Goal: Information Seeking & Learning: Learn about a topic

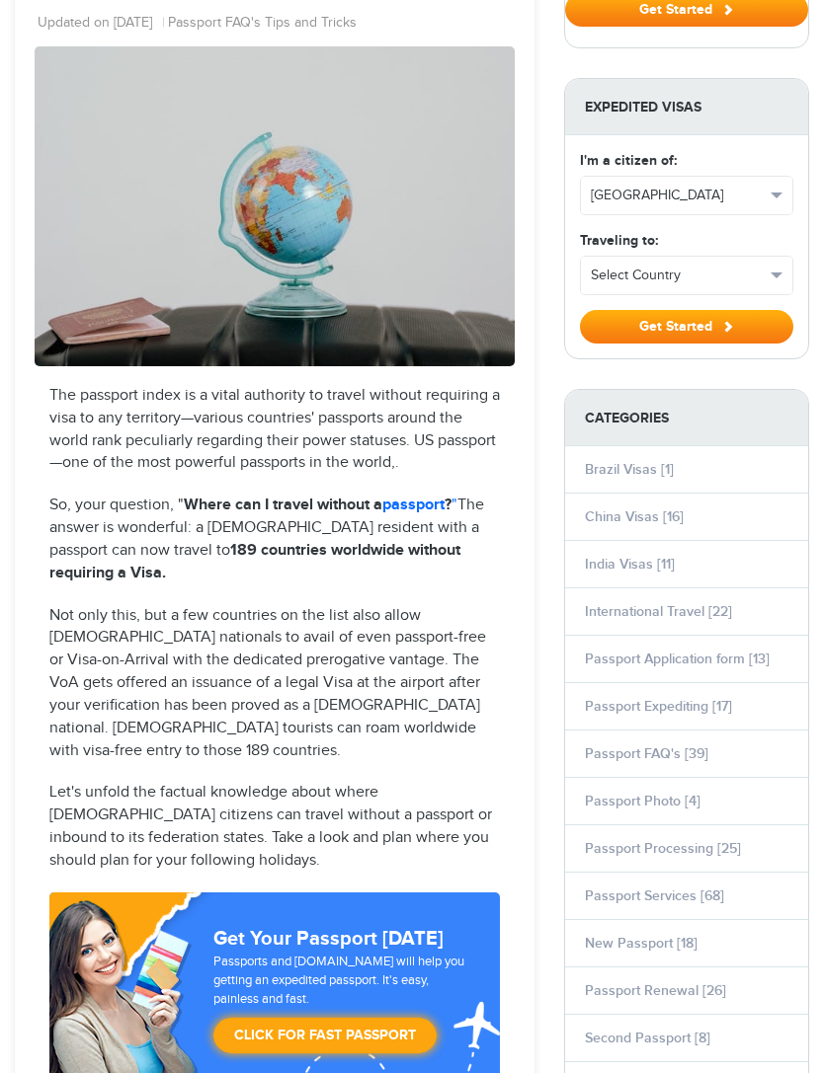
scroll to position [325, 0]
click at [420, 496] on link "passport" at bounding box center [413, 505] width 62 height 19
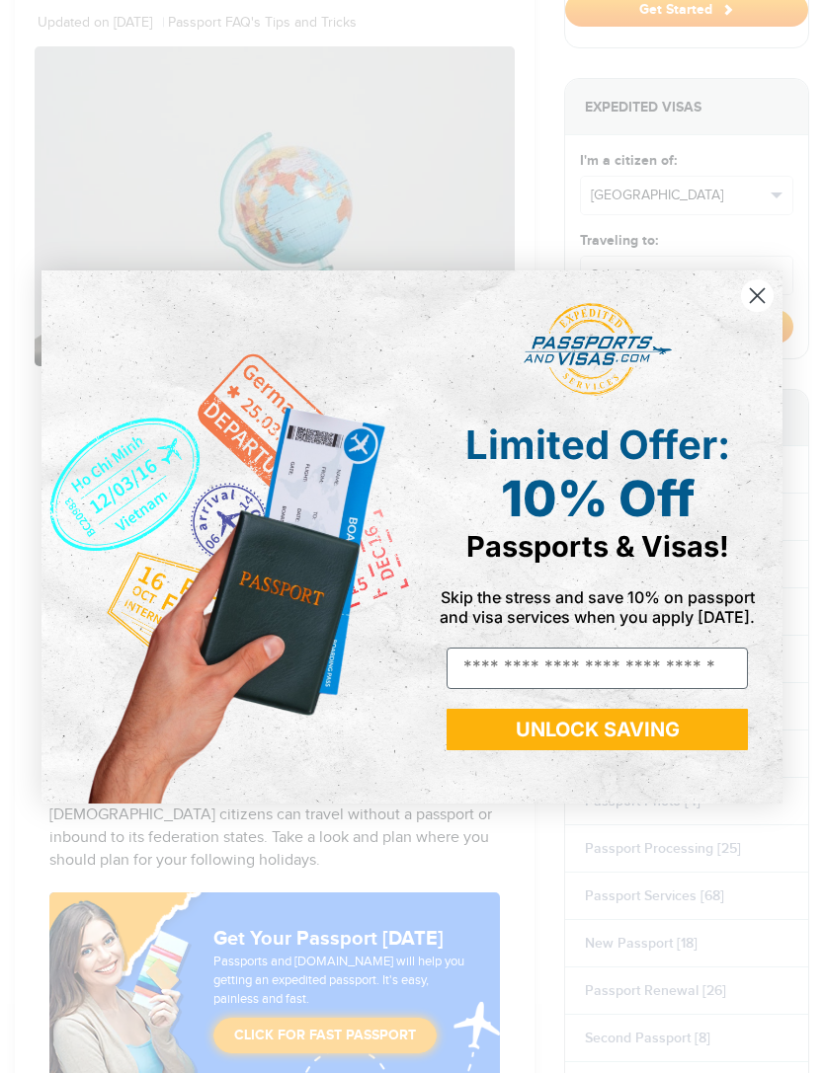
click at [756, 278] on circle "Close dialog" at bounding box center [757, 294] width 33 height 33
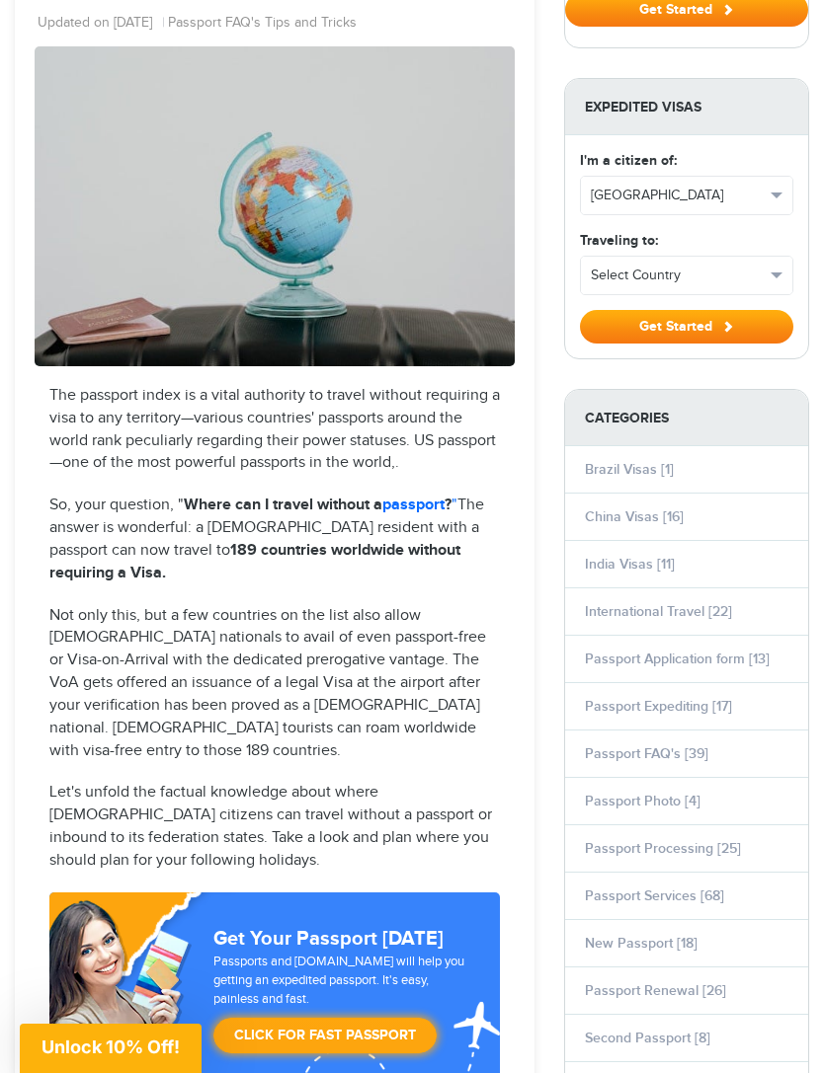
click at [355, 548] on strong "189 countries worldwide without requiring a Visa." at bounding box center [254, 561] width 411 height 41
click at [313, 542] on strong "189 countries worldwide without requiring a Visa." at bounding box center [254, 561] width 411 height 41
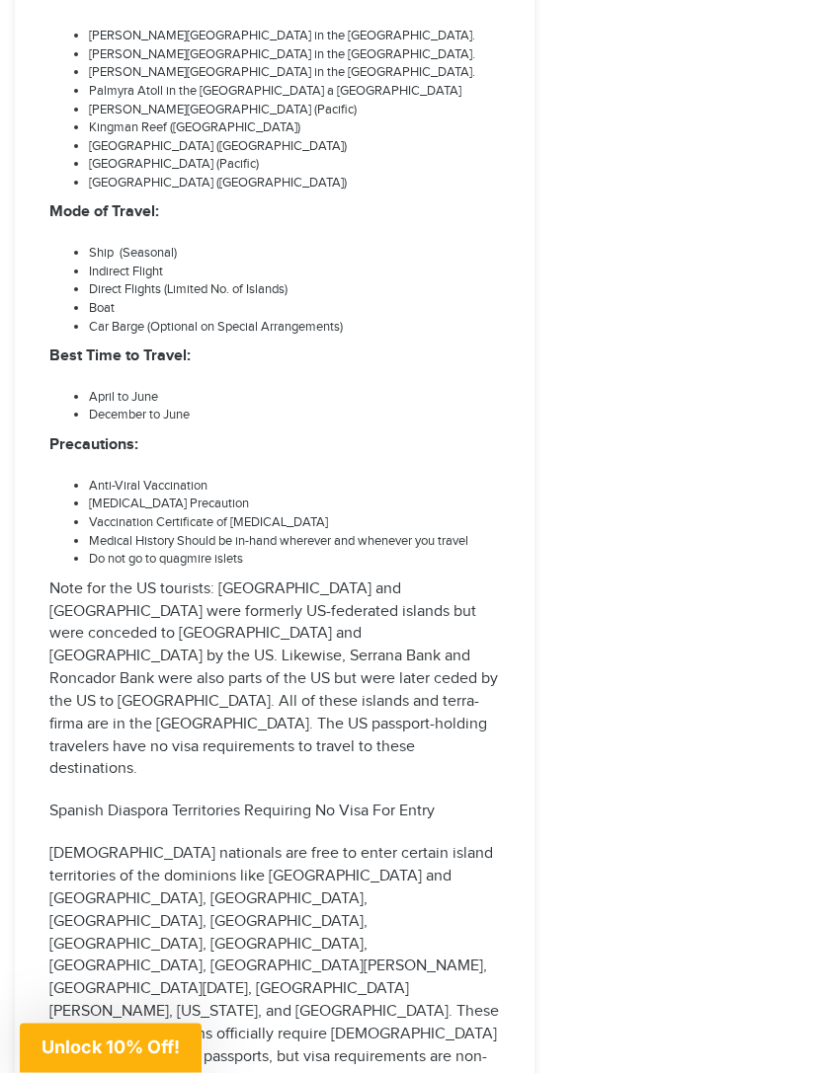
scroll to position [8830, 0]
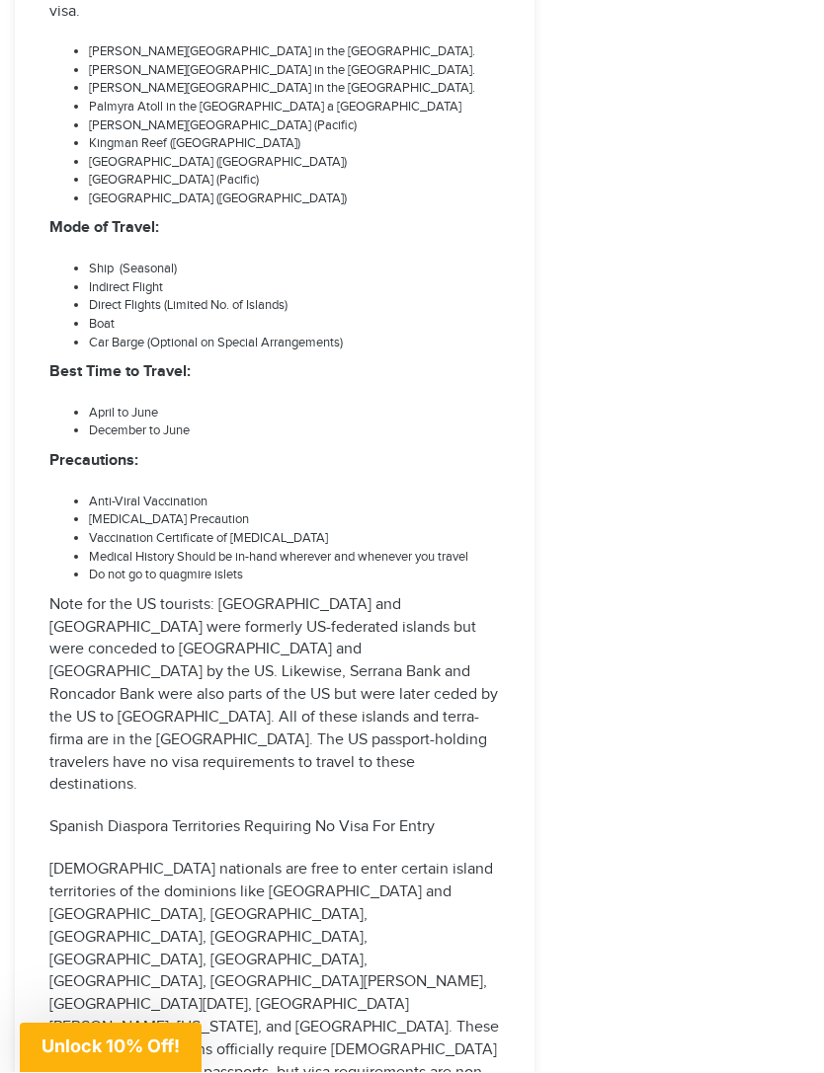
click at [198, 1057] on span "Unlock 10% Off!" at bounding box center [111, 1048] width 182 height 49
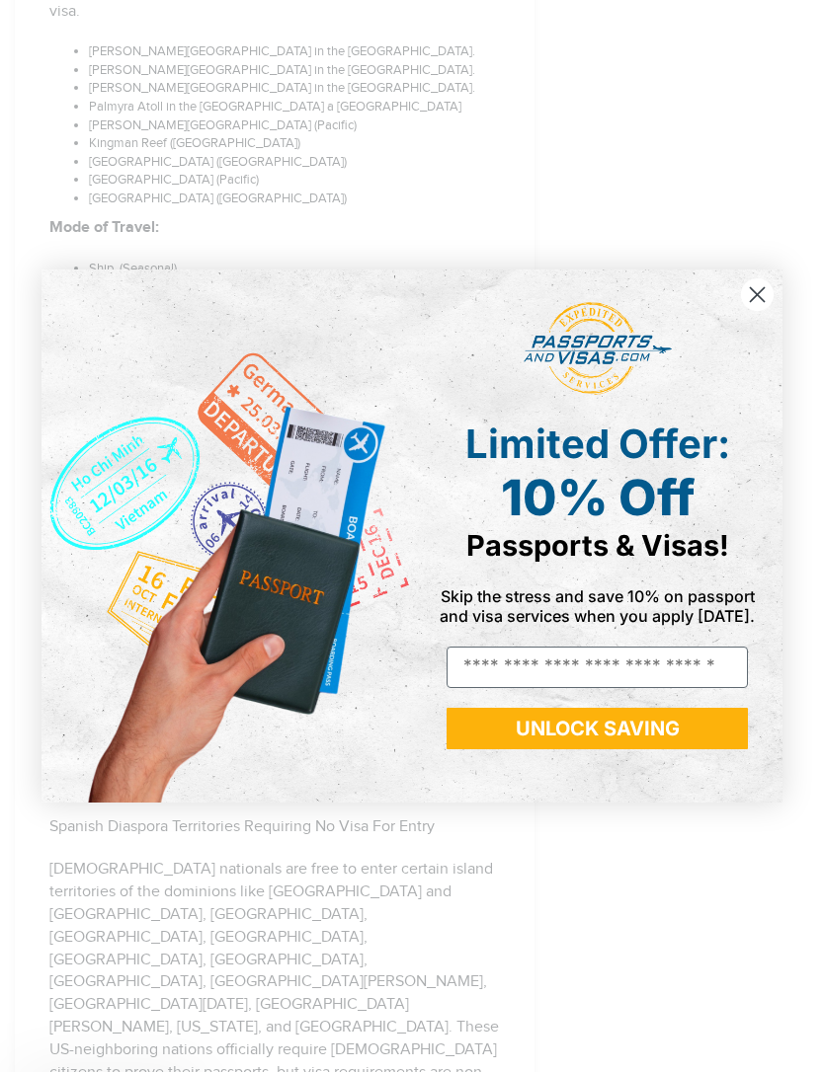
scroll to position [8831, 0]
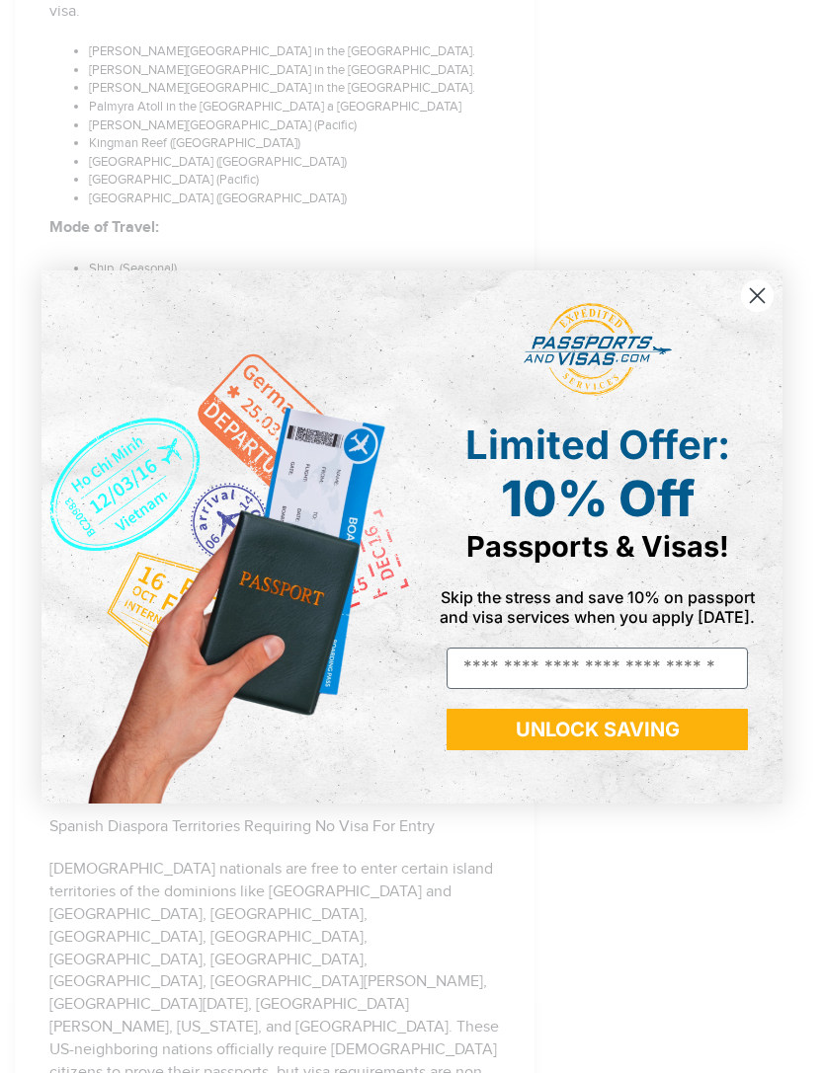
click at [758, 271] on form "Limited Offer: 10% Off Passports & Visas! Skip the stress and save 10% on passp…" at bounding box center [411, 537] width 741 height 533
click at [755, 278] on circle "Close dialog" at bounding box center [757, 294] width 33 height 33
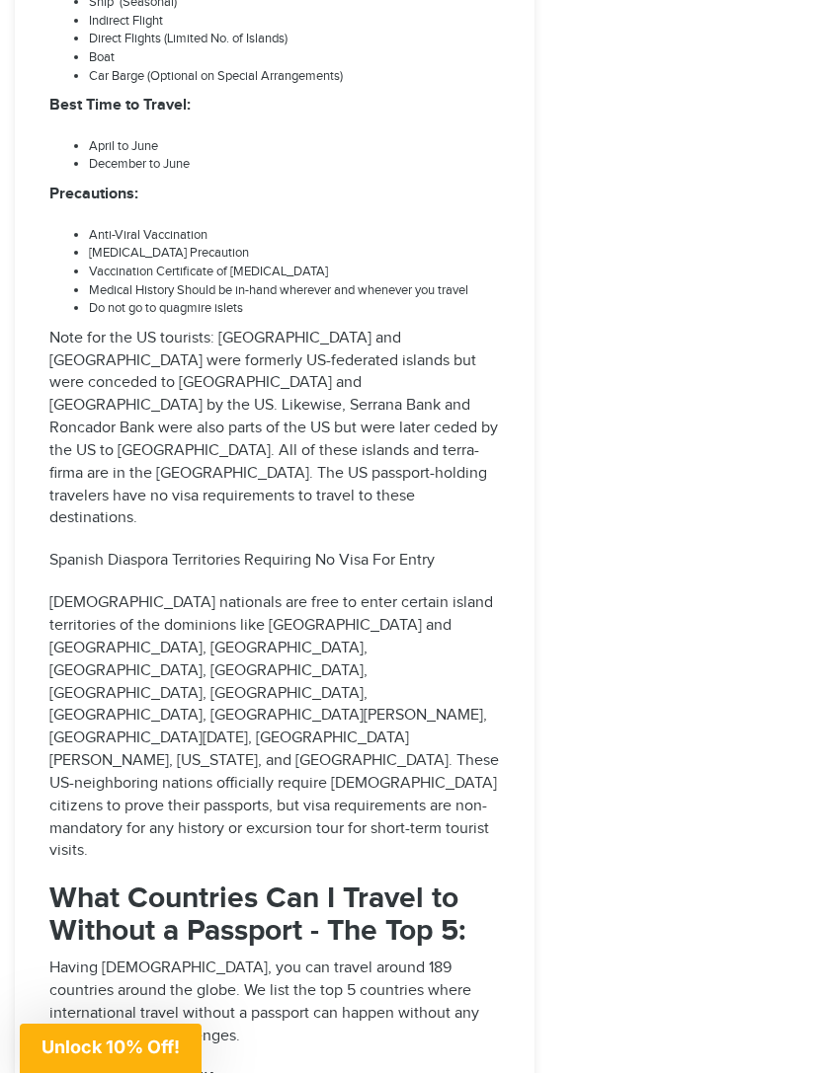
scroll to position [9095, 0]
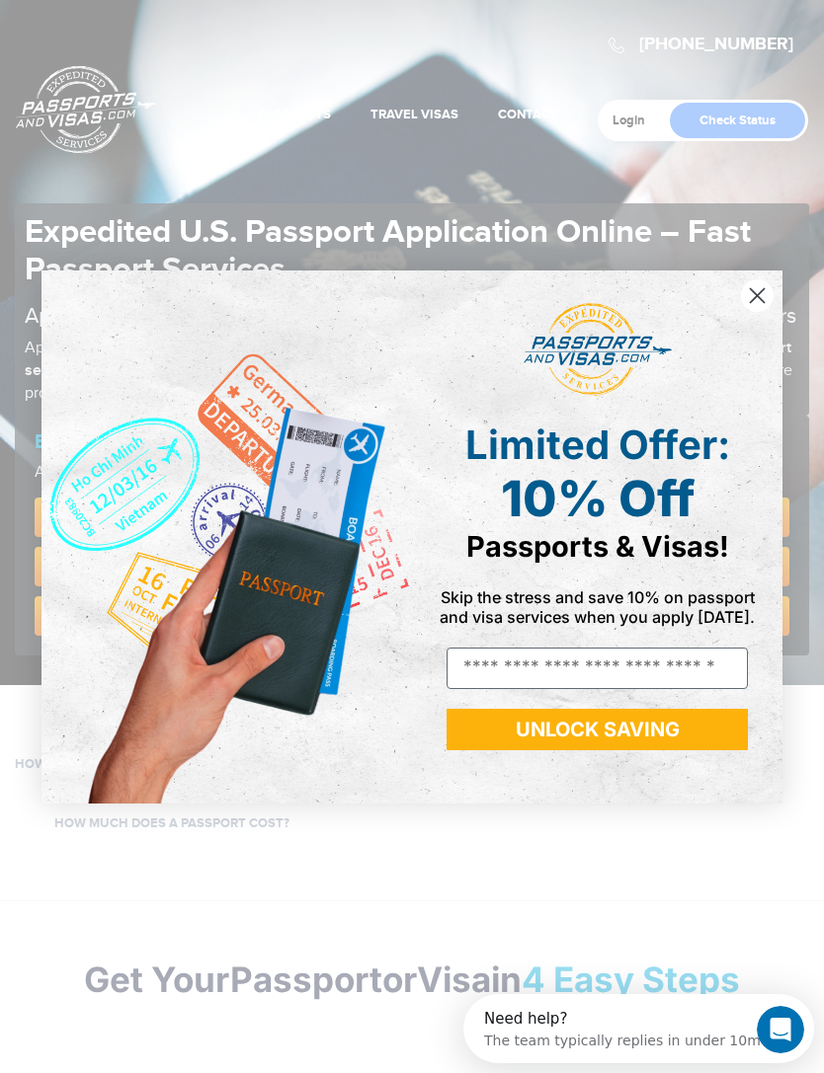
click at [766, 297] on circle "Close dialog" at bounding box center [757, 294] width 33 height 33
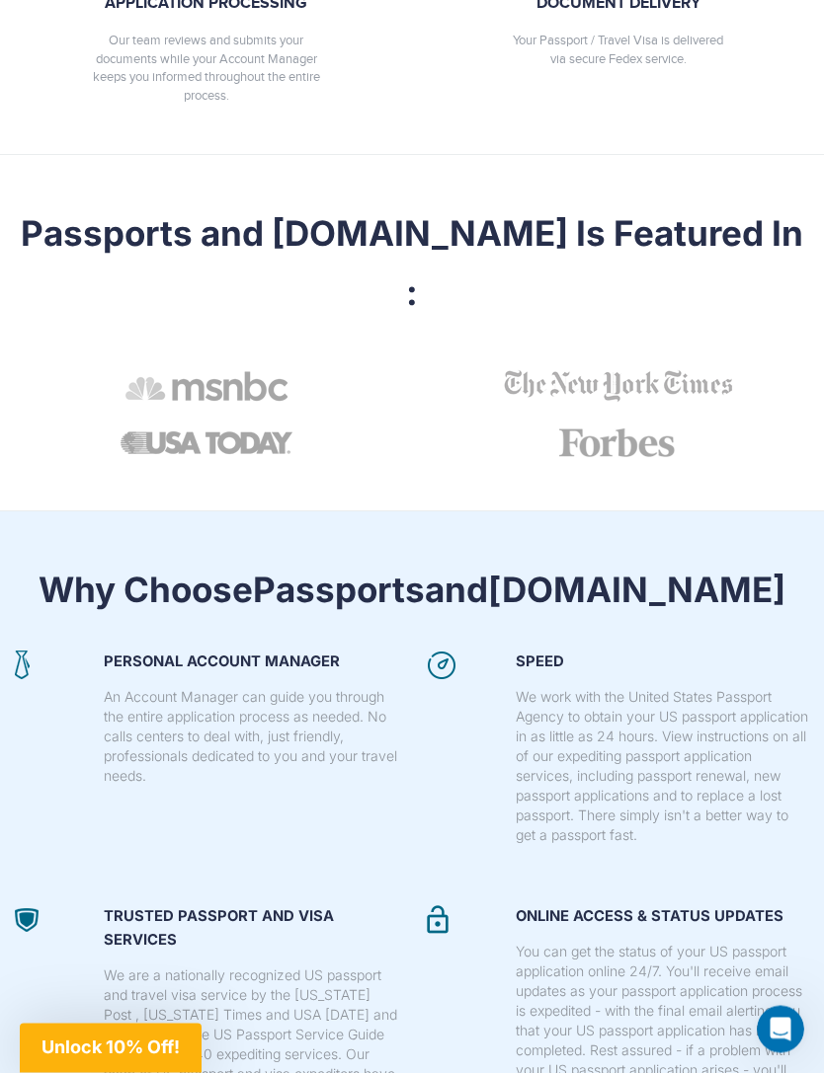
scroll to position [1715, 0]
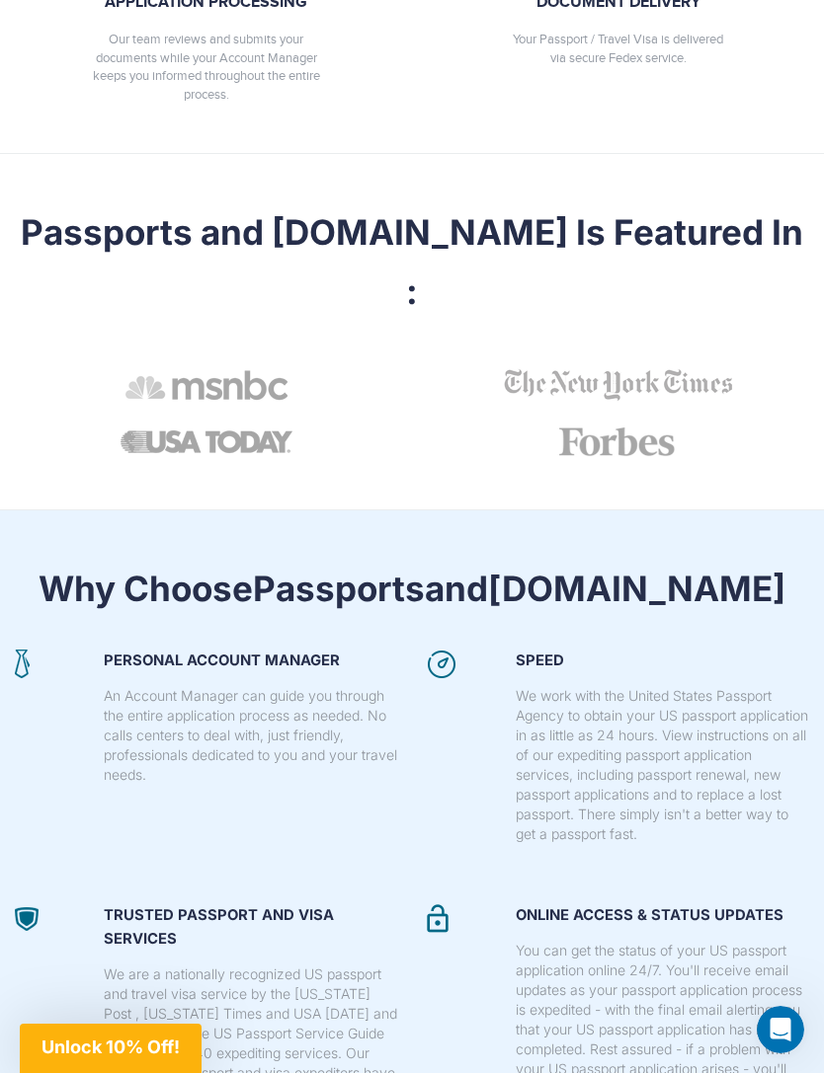
click at [477, 511] on section "Why Choose Passports and Visas.com Personal Account Manager An Account Manager …" at bounding box center [412, 856] width 824 height 690
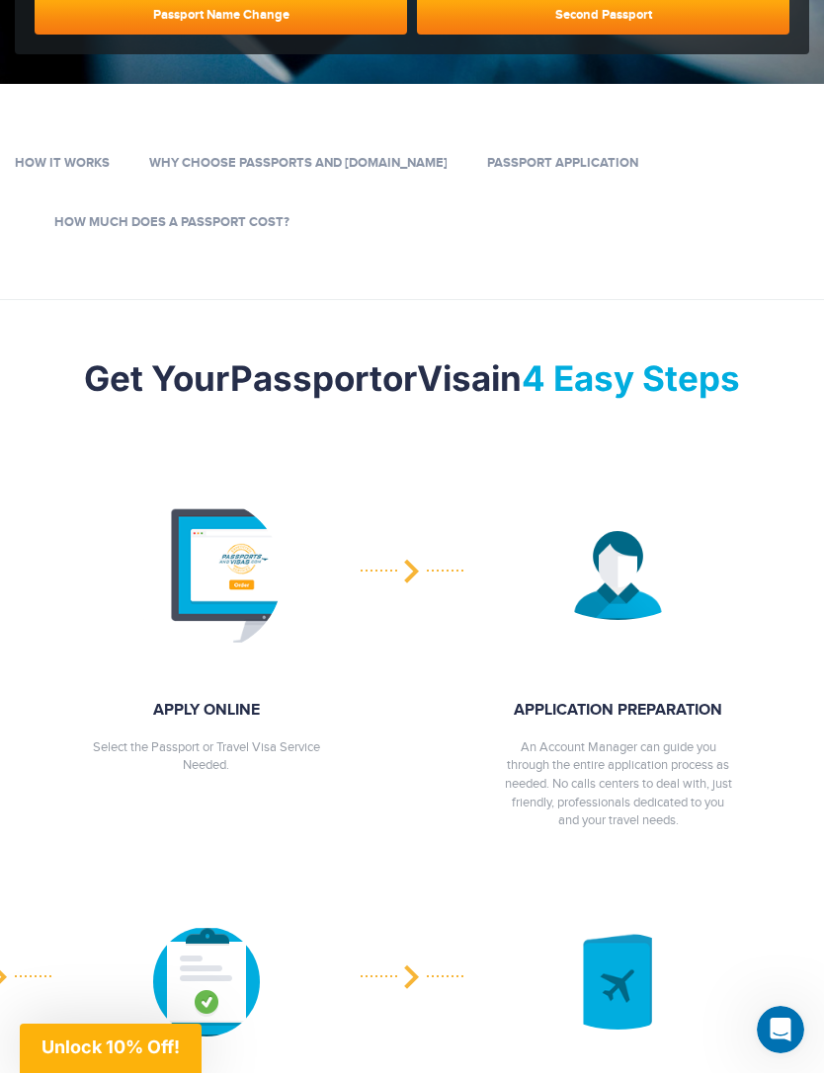
scroll to position [0, 0]
